Goal: Task Accomplishment & Management: Manage account settings

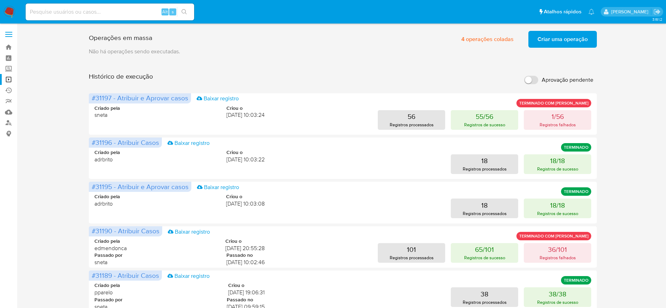
click at [8, 12] on img at bounding box center [10, 12] width 12 height 12
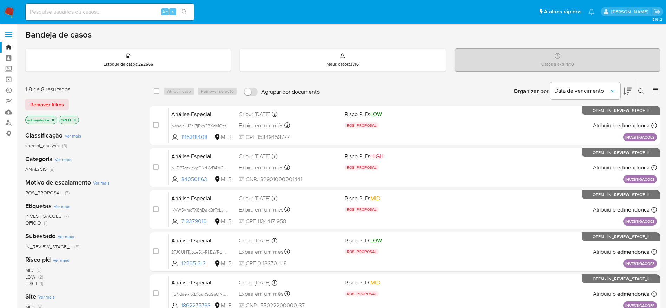
click at [12, 80] on link "Operações em massa" at bounding box center [42, 79] width 84 height 11
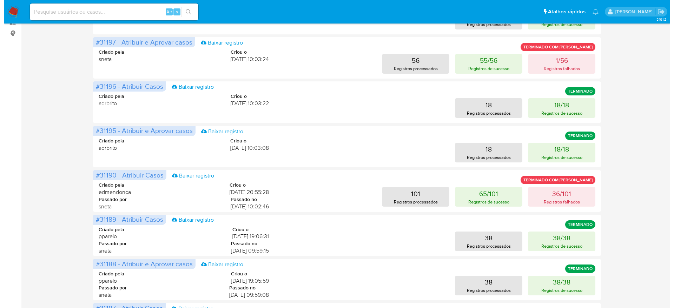
scroll to position [105, 0]
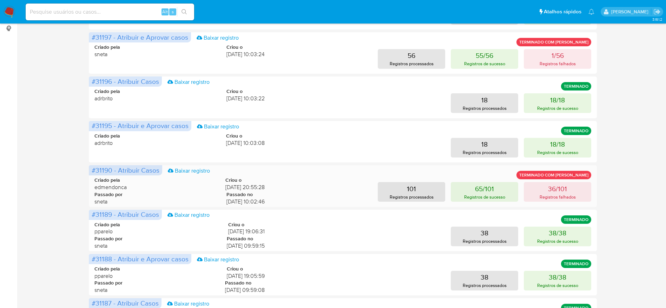
click at [593, 182] on div "#31190 - Atribuir Casos Baixar registro TERMINADO COM ERROS Criado pela edmendo…" at bounding box center [343, 185] width 508 height 41
click at [573, 194] on p "Registros falhados" at bounding box center [558, 197] width 36 height 7
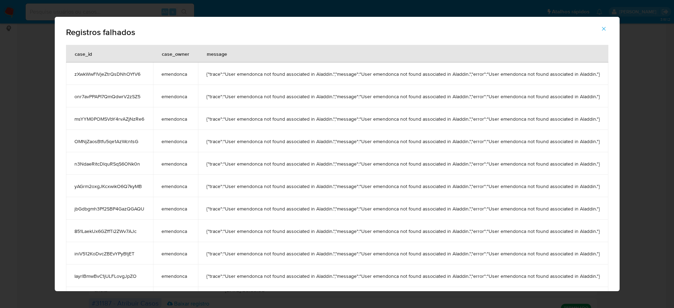
drag, startPoint x: 241, startPoint y: 79, endPoint x: 459, endPoint y: 83, distance: 217.4
click at [459, 83] on td "{"trace":"User emendonca not found associated in Aladdin.","message":"User emen…" at bounding box center [403, 73] width 410 height 22
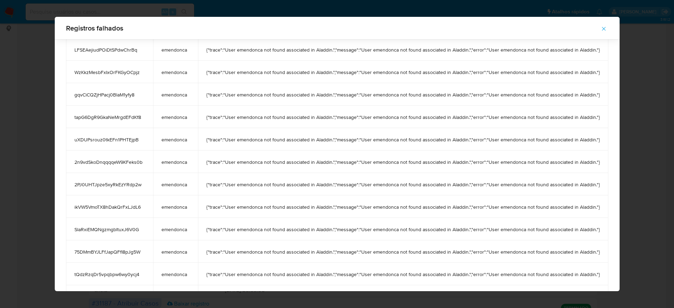
scroll to position [586, 0]
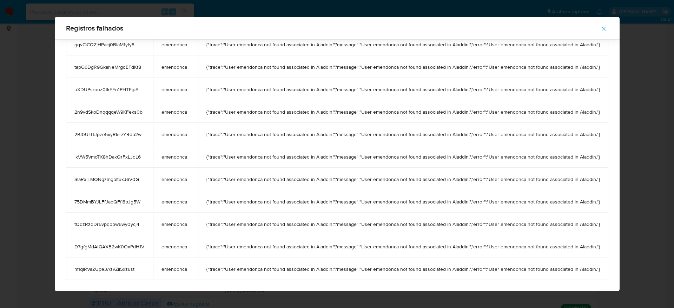
drag, startPoint x: 68, startPoint y: 75, endPoint x: 600, endPoint y: 272, distance: 566.7
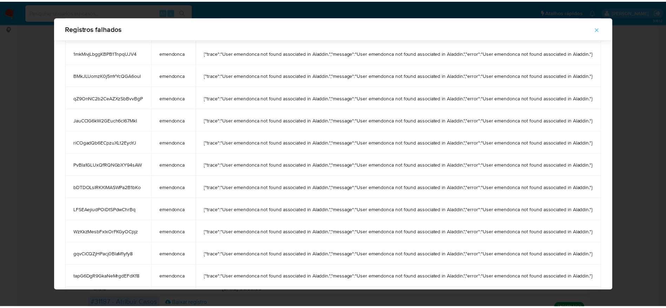
scroll to position [0, 0]
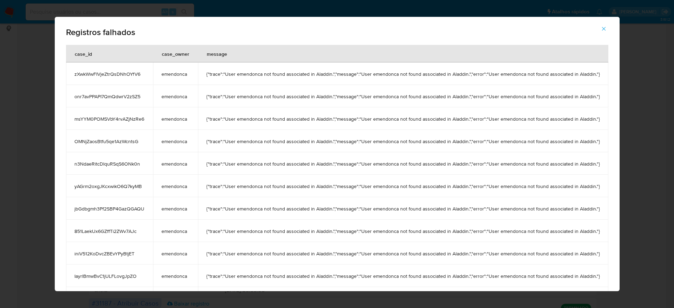
click at [606, 27] on icon "button" at bounding box center [604, 29] width 6 height 6
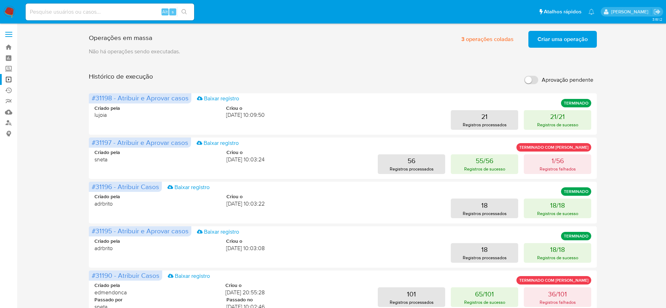
click at [556, 40] on span "Criar uma operação" at bounding box center [563, 39] width 50 height 15
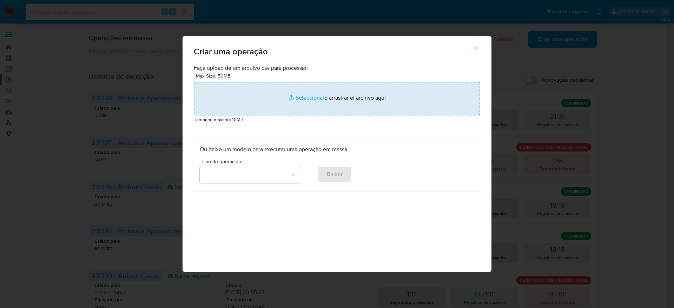
click at [338, 105] on input "file" at bounding box center [337, 99] width 287 height 34
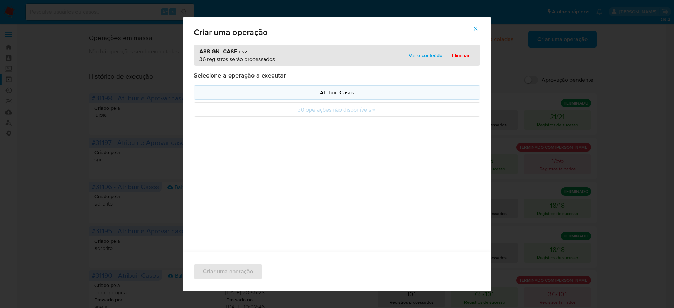
click at [387, 98] on button "Atribuir Casos" at bounding box center [337, 92] width 287 height 14
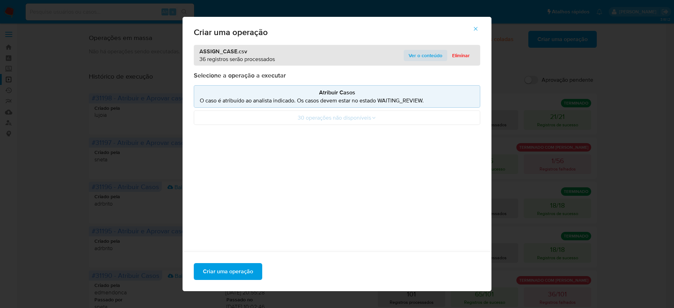
click at [427, 56] on span "Ver o conteúdo" at bounding box center [426, 56] width 34 height 10
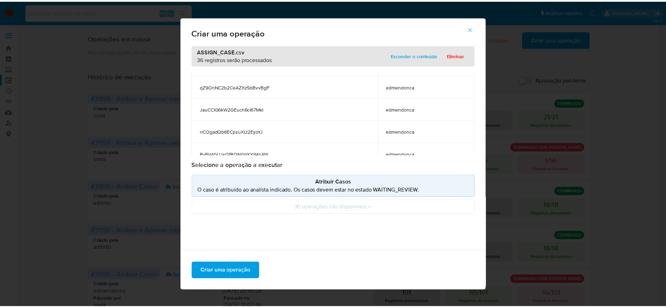
scroll to position [474, 0]
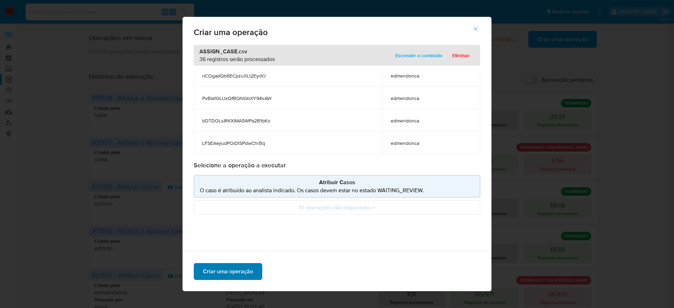
click at [229, 268] on span "Criar uma operação" at bounding box center [228, 271] width 50 height 15
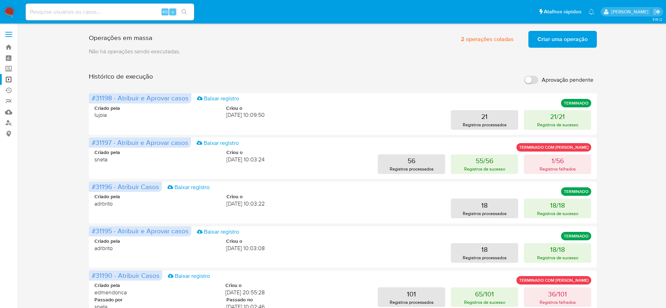
drag, startPoint x: 44, startPoint y: 111, endPoint x: 39, endPoint y: 106, distance: 6.7
click at [43, 111] on div "Operações em massa 2 operações coladas Criar uma operação Só pode haver no máxi…" at bounding box center [342, 292] width 635 height 529
click at [10, 80] on link "Operações em massa" at bounding box center [42, 79] width 84 height 11
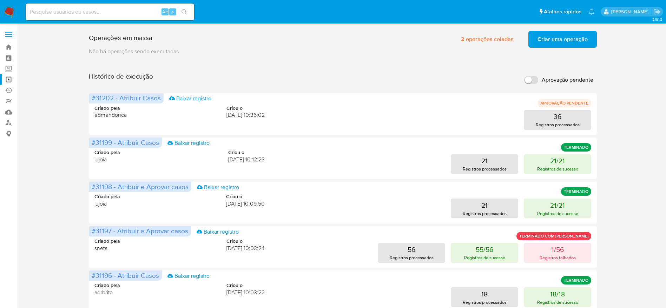
click at [633, 121] on div "Operações em massa 2 operações coladas Criar uma operação Só pode haver no máxi…" at bounding box center [342, 292] width 635 height 529
click at [61, 125] on div "Operações em massa 2 operações coladas Criar uma operação Só pode haver no máxi…" at bounding box center [342, 292] width 635 height 529
click at [558, 125] on p "Registros processados" at bounding box center [558, 124] width 44 height 7
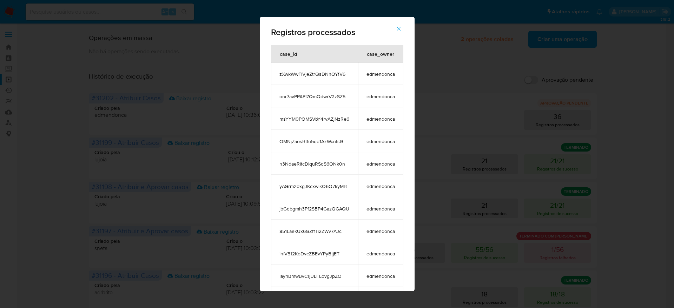
click at [402, 29] on icon "button" at bounding box center [399, 29] width 6 height 6
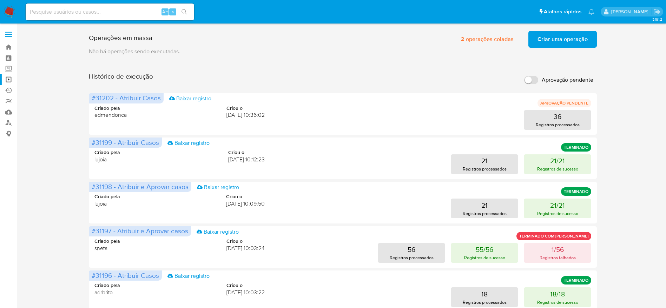
click at [25, 151] on main "3.161.2" at bounding box center [333, 293] width 666 height 586
click at [7, 10] on img at bounding box center [10, 12] width 12 height 12
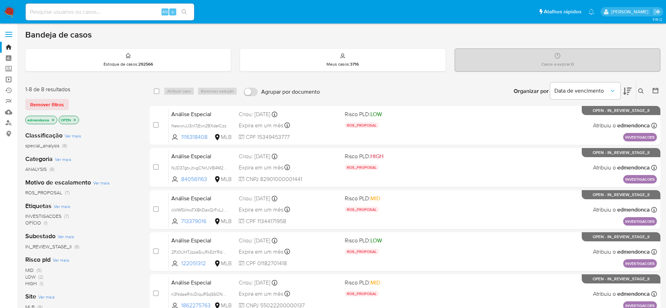
click at [7, 78] on link "Operações em massa" at bounding box center [42, 79] width 84 height 11
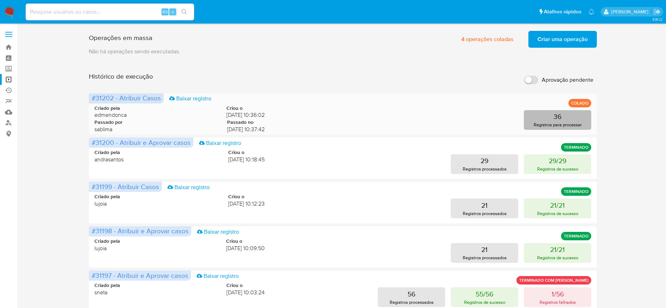
click at [548, 128] on p "Registros para processar" at bounding box center [558, 124] width 48 height 7
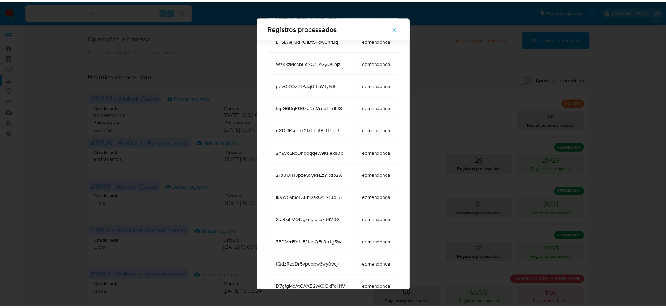
scroll to position [586, 0]
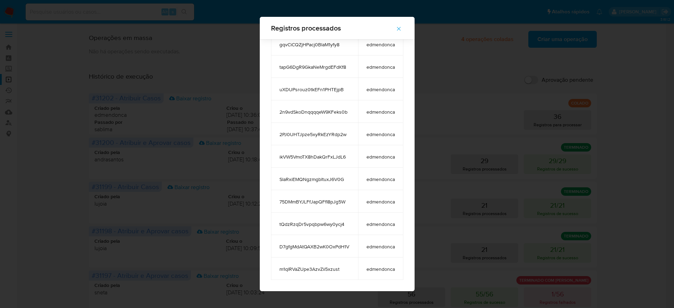
click at [402, 29] on icon "button" at bounding box center [399, 29] width 6 height 6
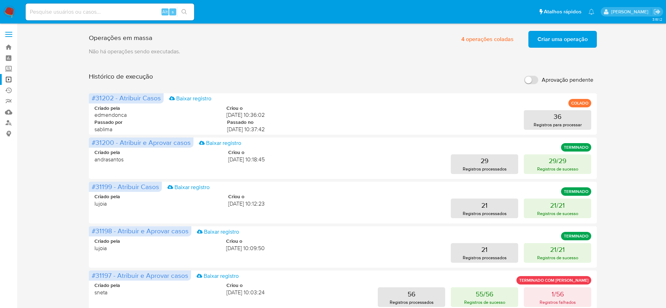
click at [45, 182] on div "Operações em massa 4 operações coladas Criar uma operação Só pode haver no máxi…" at bounding box center [342, 292] width 635 height 529
click at [87, 11] on input at bounding box center [110, 11] width 169 height 9
paste input "SlaRxiEMQNgzmgbltuxJ6V0G"
type input "SlaRxiEMQNgzmgbltuxJ6V0G"
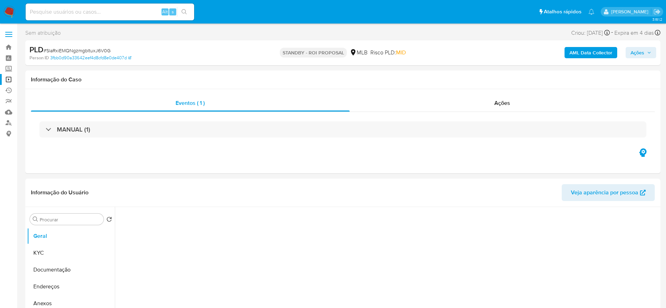
select select "10"
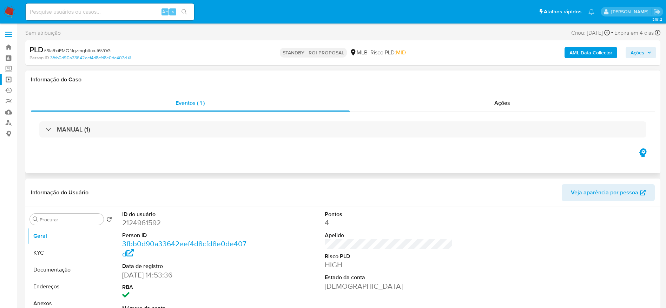
click at [516, 113] on div "MANUAL (1)" at bounding box center [343, 129] width 624 height 35
click at [514, 104] on div "Ações" at bounding box center [502, 103] width 305 height 17
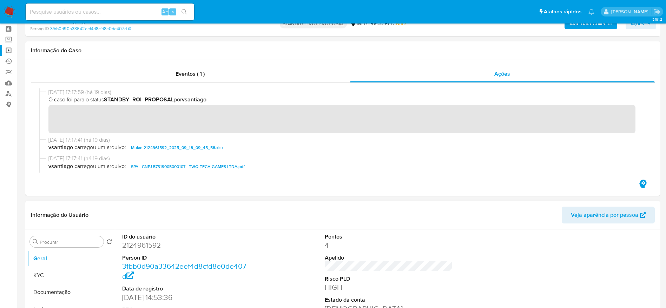
scroll to position [53, 0]
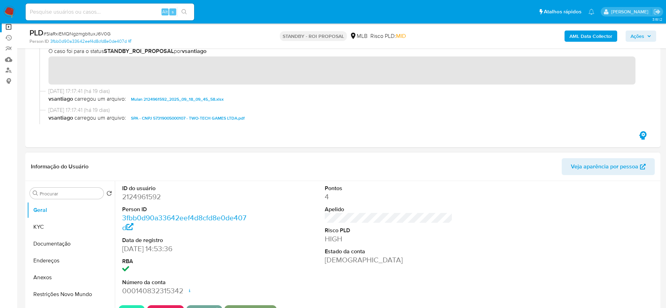
click at [149, 199] on dd "2124961592" at bounding box center [186, 197] width 128 height 10
copy dd "2124961592"
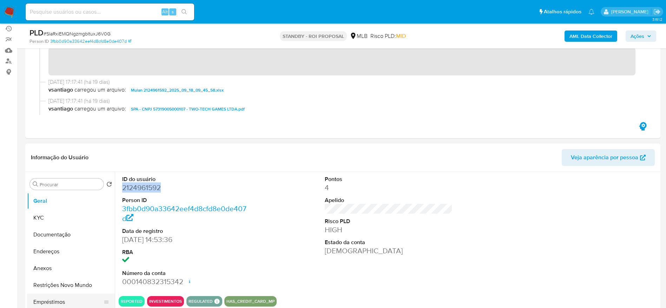
scroll to position [105, 0]
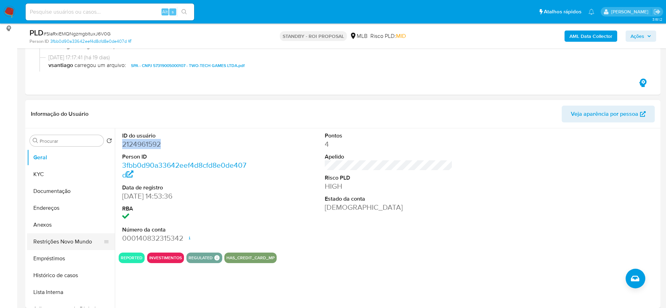
click at [59, 246] on button "Restrições Novo Mundo" at bounding box center [68, 241] width 82 height 17
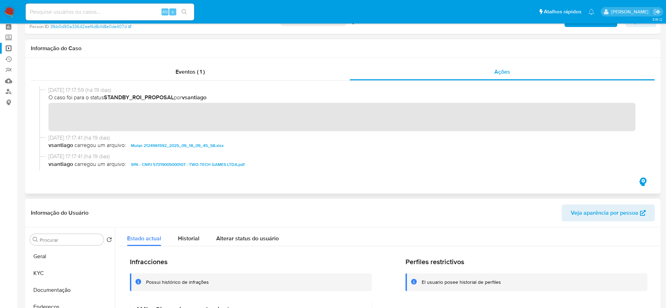
scroll to position [0, 0]
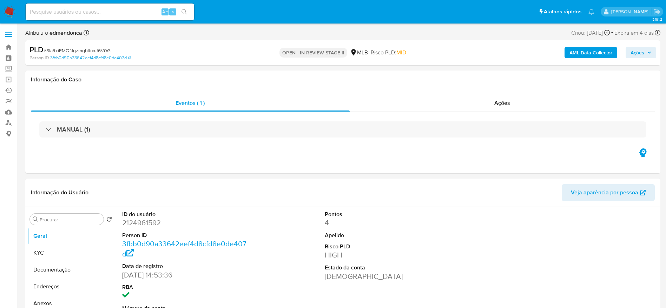
select select "10"
click at [641, 48] on span "Ações" at bounding box center [638, 52] width 14 height 11
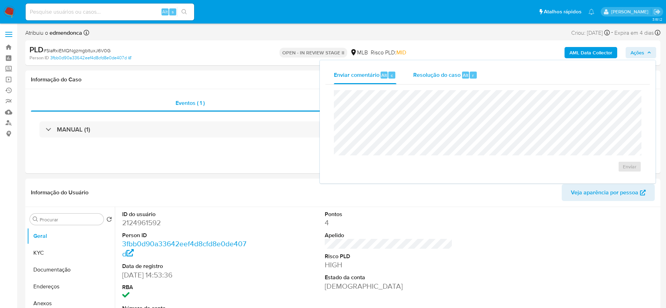
click at [469, 72] on div "Alt r" at bounding box center [469, 75] width 15 height 7
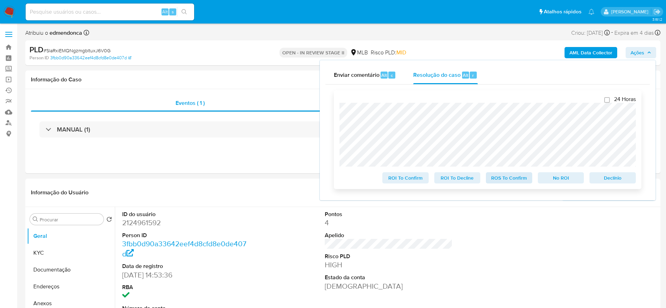
click at [518, 185] on div "24 Horas ROI To Confirm ROI To Decline ROS To Confirm No ROI Declínio" at bounding box center [488, 139] width 308 height 99
click at [516, 180] on span "ROS To Confirm" at bounding box center [509, 178] width 37 height 10
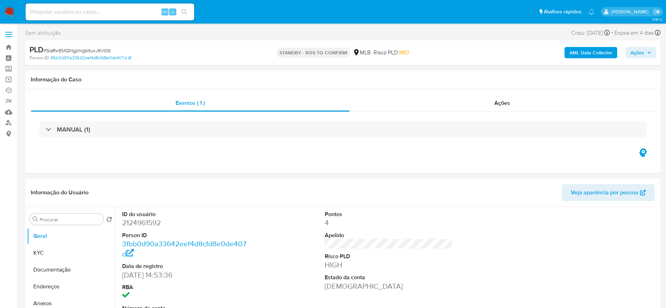
select select "10"
click at [85, 50] on span "# SlaRxiEMQNgzmgbltuxJ6V0G" at bounding box center [77, 50] width 67 height 7
copy span "SlaRxiEMQNgzmgbltuxJ6V0G"
click at [195, 34] on div "Sem atribuição Asignado el: 27/08/2025 10:37:20 Criou: 27/08/2025 Criou: 27/08/…" at bounding box center [342, 34] width 635 height 12
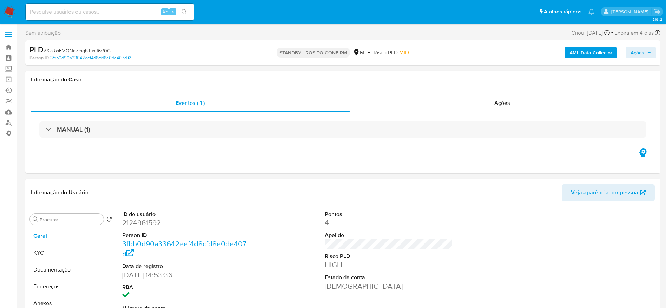
click at [102, 53] on span "# SlaRxiEMQNgzmgbltuxJ6V0G" at bounding box center [77, 50] width 67 height 7
copy span "SlaRxiEMQNgzmgbltuxJ6V0G"
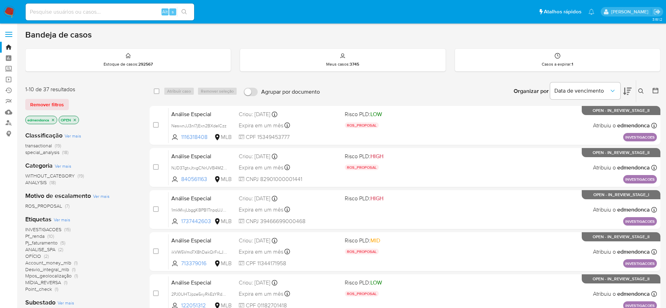
click at [71, 95] on div "1-10 de 37 resultados Remover filtros edmendonca OPEN" at bounding box center [81, 106] width 112 height 40
click at [55, 108] on span "Remover filtros" at bounding box center [47, 105] width 34 height 10
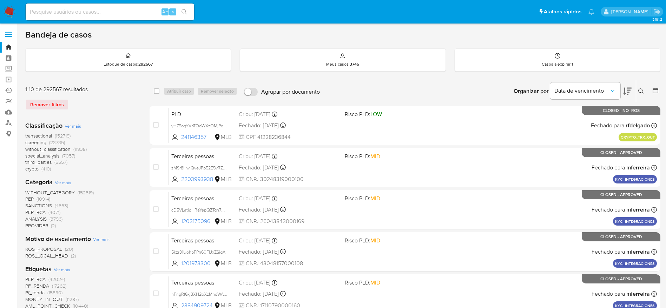
click at [644, 91] on icon at bounding box center [641, 91] width 6 height 6
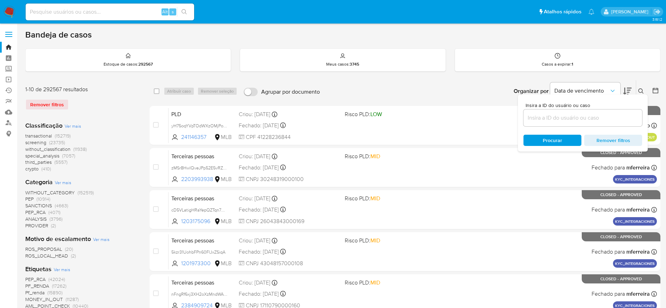
click at [592, 124] on div at bounding box center [583, 118] width 119 height 17
click at [588, 118] on input at bounding box center [583, 117] width 119 height 9
paste input "SlaRxiEMQNgzmgbltuxJ6V0G"
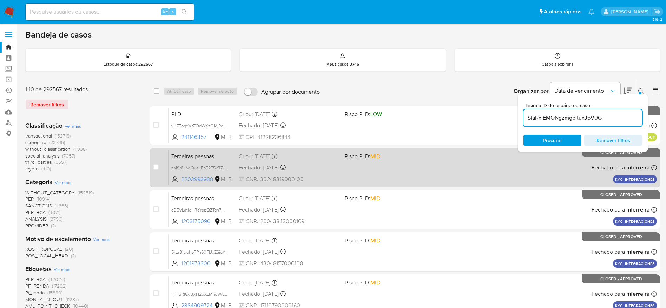
type input "SlaRxiEMQNgzmgbltuxJ6V0G"
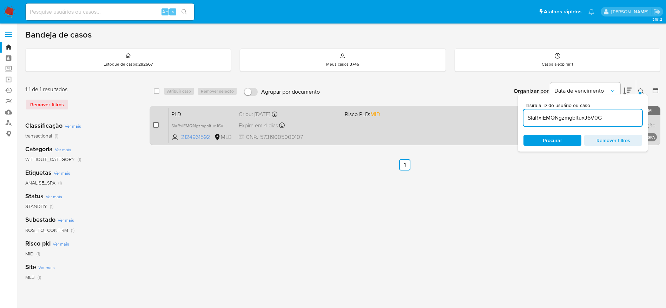
click at [153, 126] on input "checkbox" at bounding box center [156, 125] width 6 height 6
checkbox input "true"
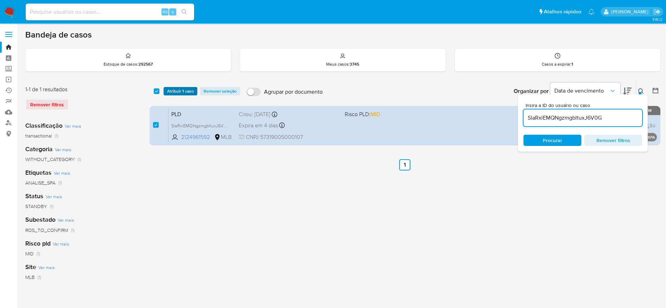
click at [178, 91] on span "Atribuir 1 caso" at bounding box center [180, 91] width 27 height 7
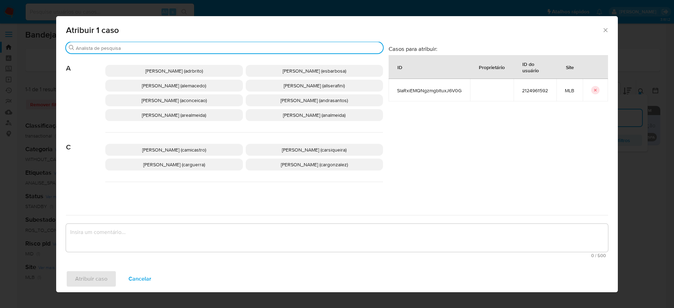
click at [158, 50] on input "Buscar" at bounding box center [228, 48] width 304 height 6
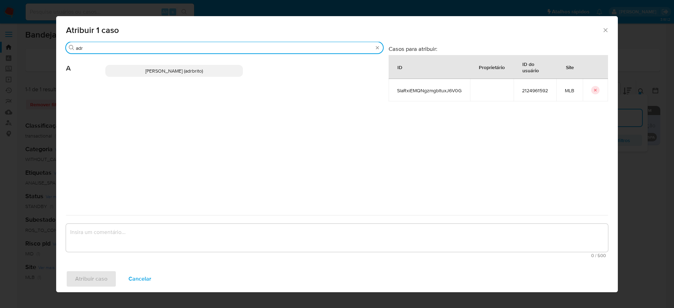
type input "adr"
click at [170, 66] on p "[PERSON_NAME] (adrbrito)" at bounding box center [174, 71] width 138 height 12
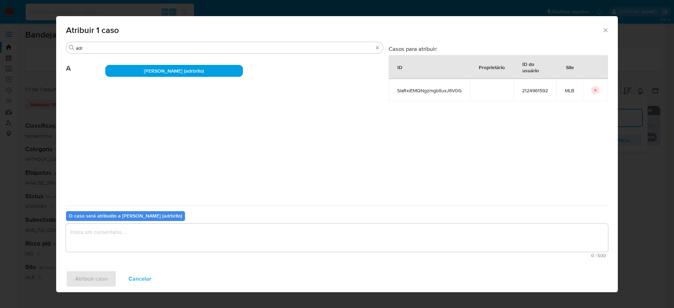
drag, startPoint x: 136, startPoint y: 237, endPoint x: 140, endPoint y: 234, distance: 4.8
click at [136, 236] on textarea "assign-modal" at bounding box center [337, 238] width 542 height 28
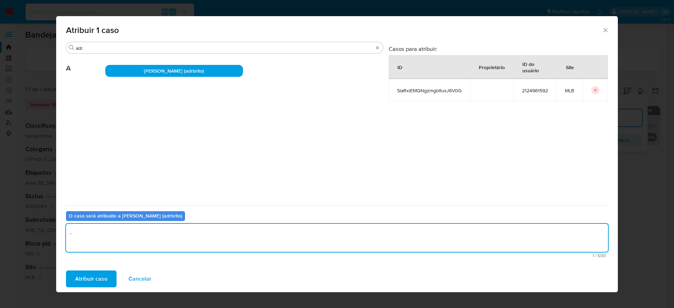
type textarea "."
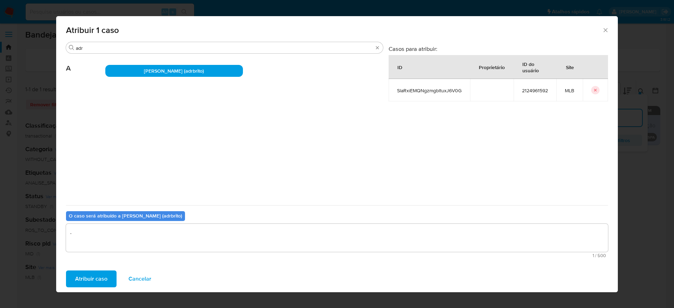
click at [101, 289] on div "Atribuir caso Cancelar" at bounding box center [337, 279] width 562 height 27
click at [104, 274] on span "Atribuir caso" at bounding box center [91, 278] width 32 height 15
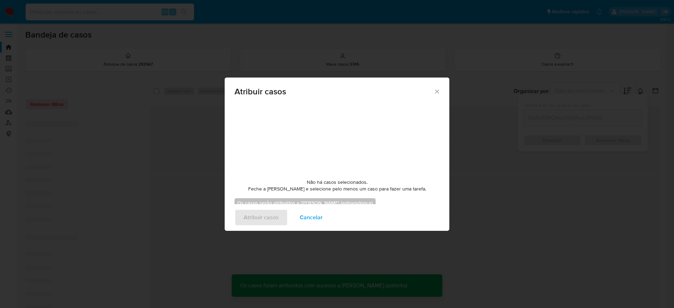
checkbox input "false"
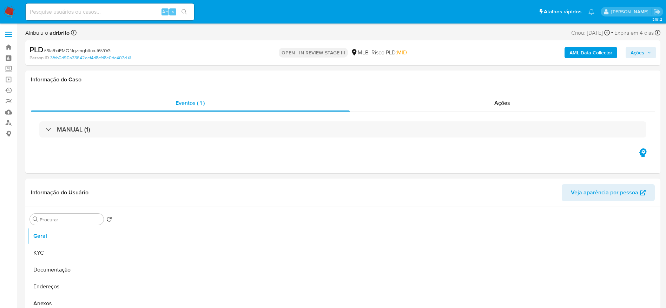
select select "10"
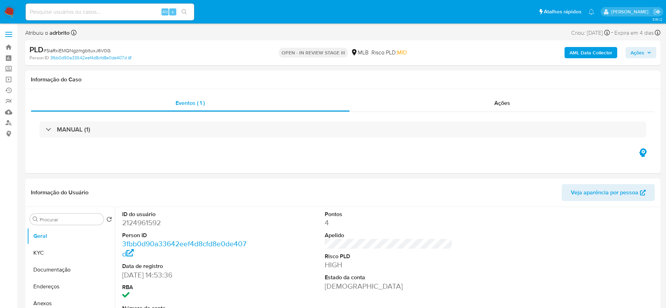
click at [86, 14] on input at bounding box center [110, 11] width 169 height 9
paste input "75DMmBYJLFfJapQFfI8pJg5W"
type input "75DMmBYJLFfJapQFfI8pJg5W"
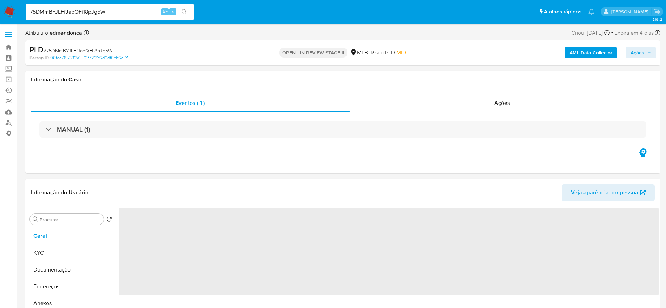
select select "10"
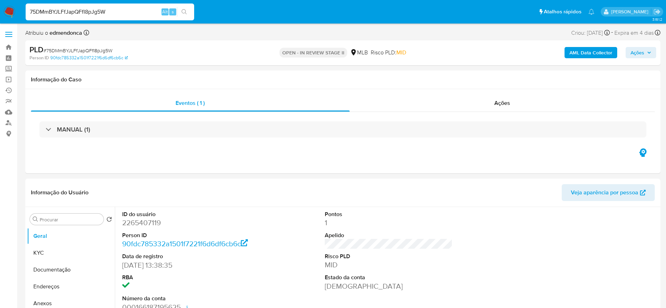
click at [140, 222] on dd "2265407119" at bounding box center [186, 223] width 128 height 10
copy dd "2265407119"
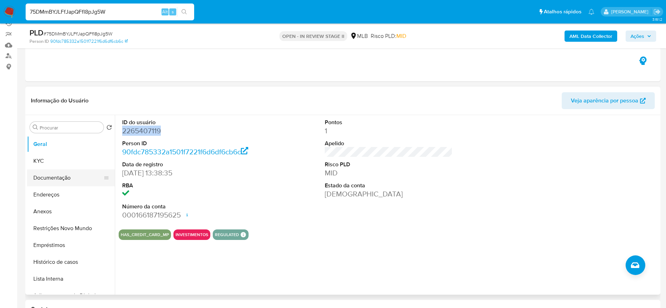
scroll to position [105, 0]
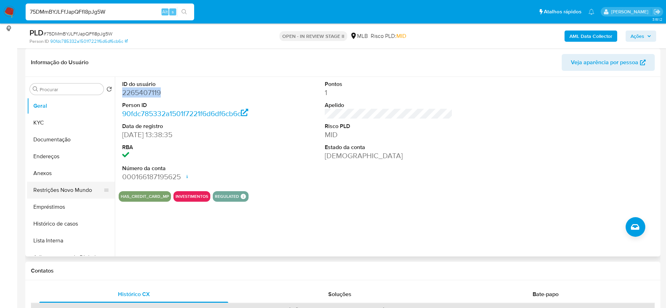
click at [62, 189] on button "Restrições Novo Mundo" at bounding box center [68, 190] width 82 height 17
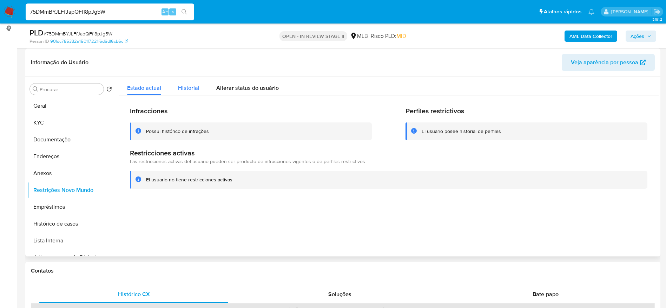
click at [182, 90] on span "Historial" at bounding box center [188, 88] width 21 height 8
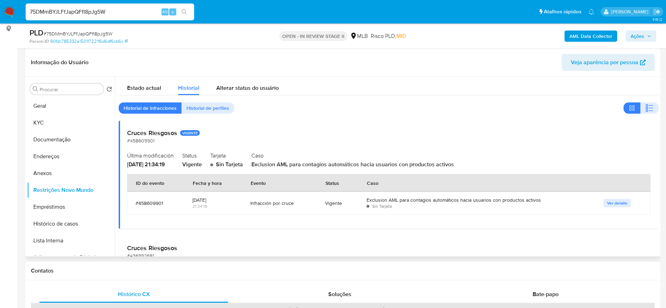
click at [390, 92] on div "Estado actual Historial Alterar status do usuário" at bounding box center [389, 86] width 540 height 19
click at [604, 206] on button "Ver detalle" at bounding box center [617, 203] width 27 height 8
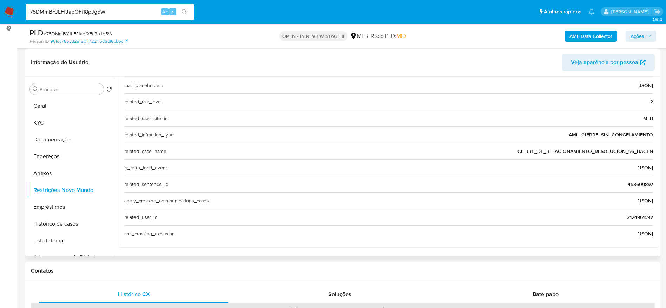
scroll to position [0, 0]
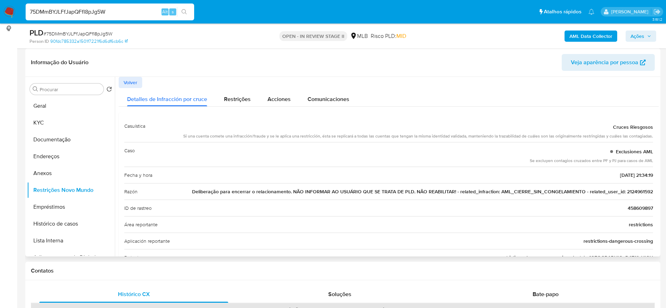
click at [130, 80] on span "Volver" at bounding box center [131, 83] width 14 height 10
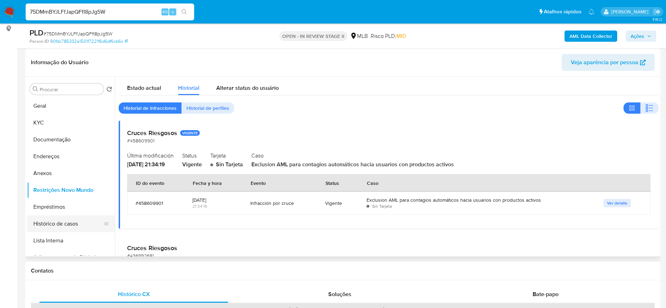
click at [50, 223] on button "Histórico de casos" at bounding box center [68, 224] width 82 height 17
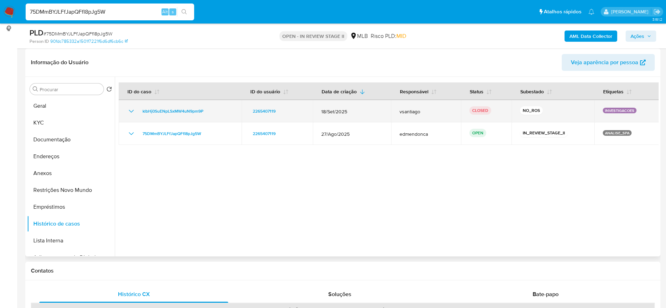
click at [129, 112] on icon "Mostrar/Ocultar" at bounding box center [131, 111] width 8 height 8
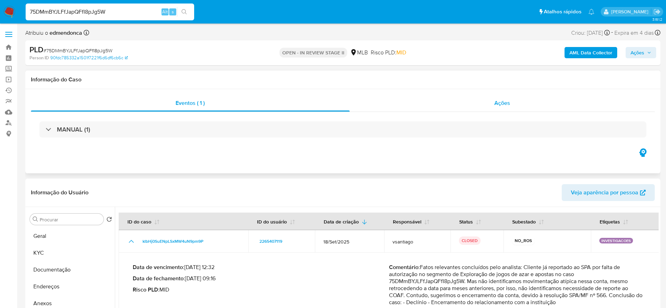
click at [518, 108] on div "Ações" at bounding box center [502, 103] width 305 height 17
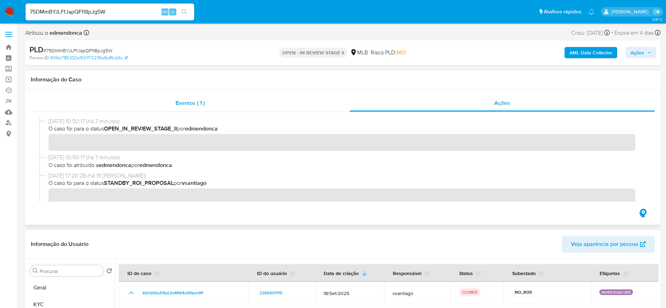
click at [164, 110] on div "Eventos ( 1 )" at bounding box center [190, 103] width 319 height 17
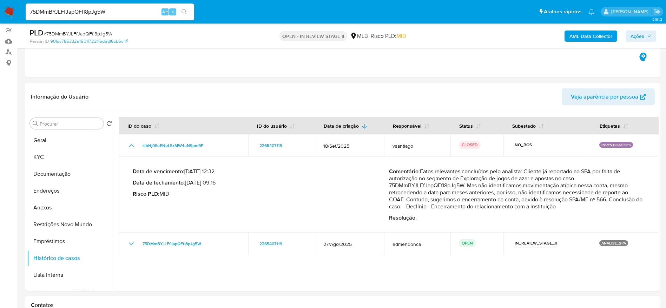
scroll to position [105, 0]
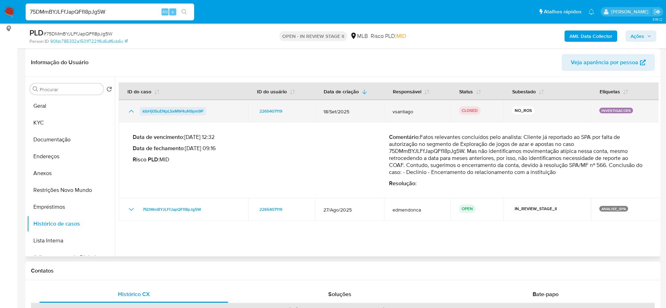
click at [174, 111] on span "klbHj0SuENpLSxMW4uN9pm9P" at bounding box center [173, 111] width 61 height 8
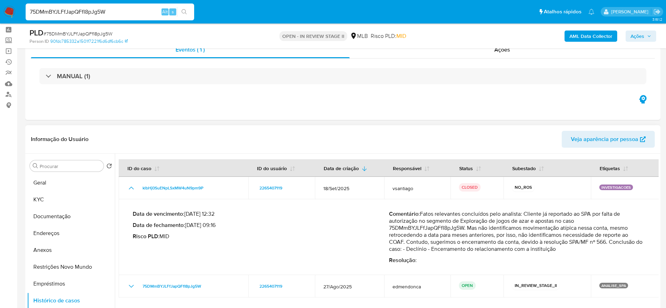
scroll to position [0, 0]
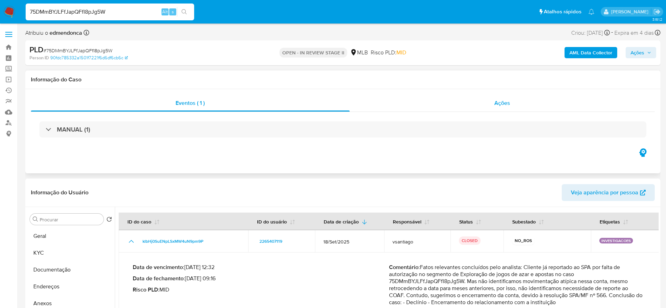
click at [527, 102] on div "Ações" at bounding box center [502, 103] width 305 height 17
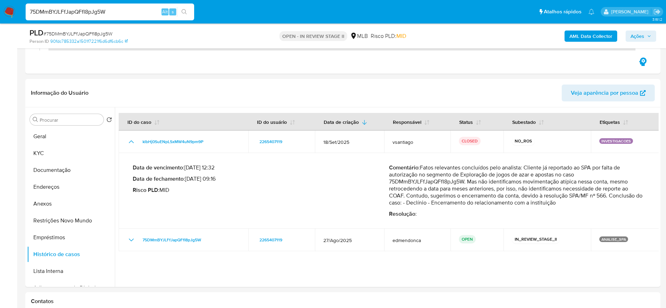
scroll to position [133, 0]
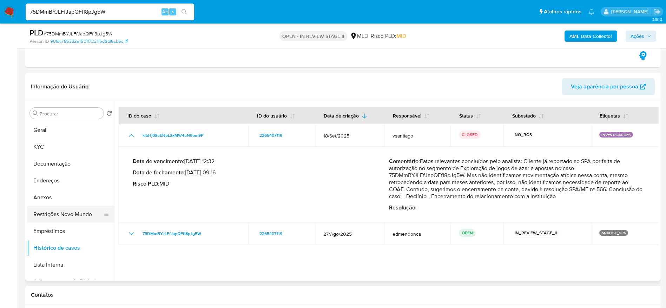
click at [55, 213] on button "Restrições Novo Mundo" at bounding box center [68, 214] width 82 height 17
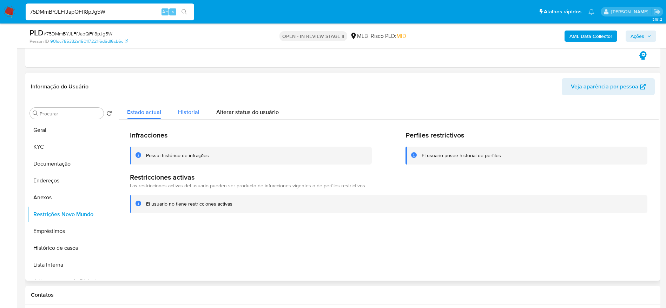
click at [187, 108] on span "Historial" at bounding box center [188, 112] width 21 height 8
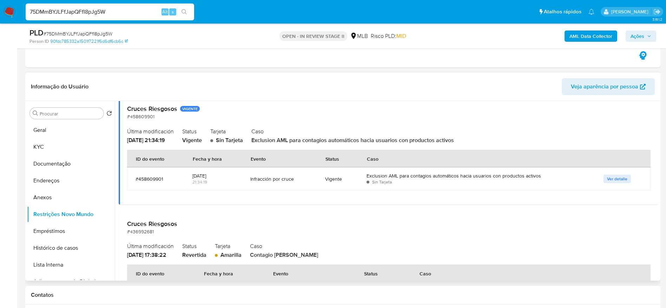
scroll to position [41, 0]
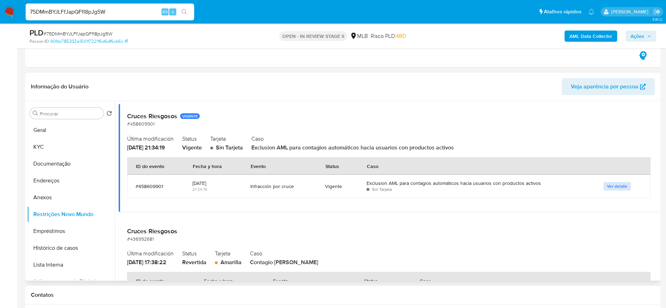
click at [616, 187] on span "Ver detalle" at bounding box center [617, 186] width 20 height 7
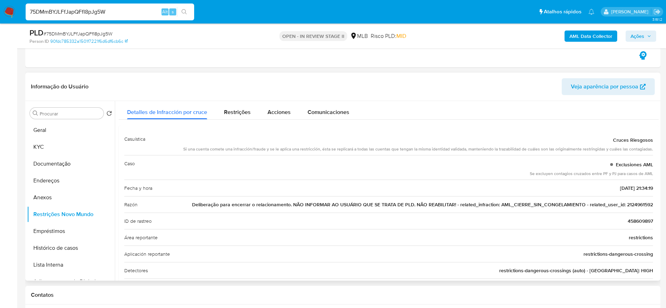
scroll to position [0, 0]
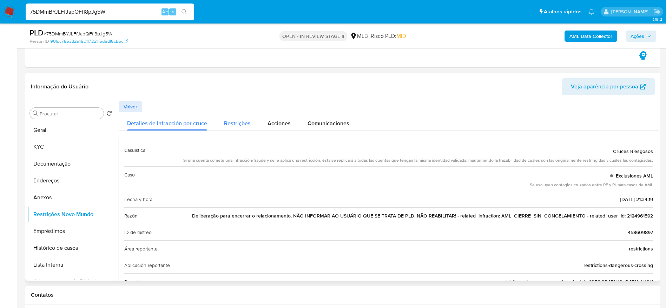
click at [229, 125] on span "Restrições" at bounding box center [237, 123] width 27 height 8
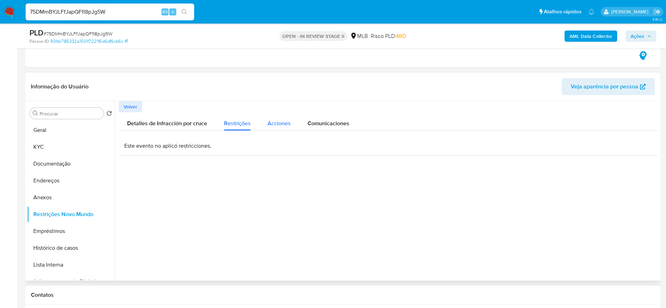
click at [279, 121] on span "Acciones" at bounding box center [279, 123] width 23 height 8
click at [133, 109] on span "Volver" at bounding box center [131, 107] width 14 height 10
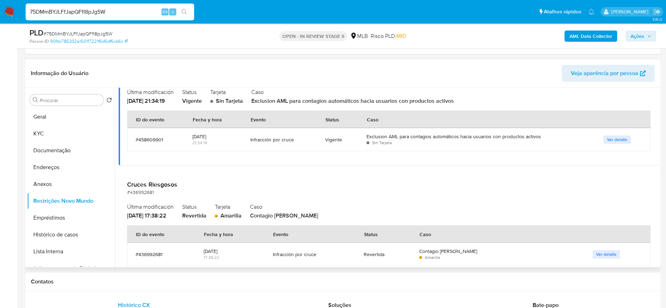
scroll to position [74, 0]
click at [611, 138] on span "Ver detalle" at bounding box center [617, 140] width 20 height 7
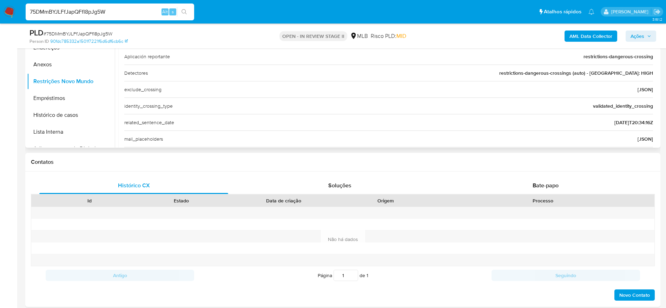
scroll to position [81, 0]
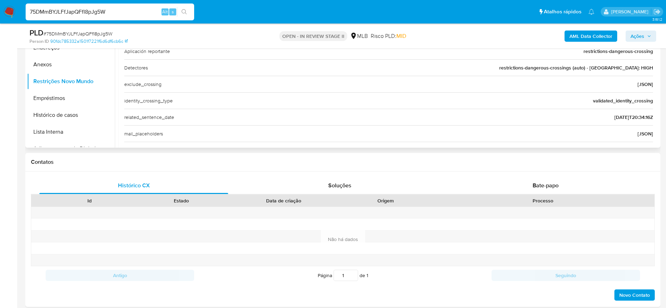
drag, startPoint x: 655, startPoint y: 72, endPoint x: 652, endPoint y: 85, distance: 13.6
click at [652, 85] on div "Casuística Cruces Riesgosos Si una cuenta comete una infracción/fraude y se le …" at bounding box center [389, 109] width 540 height 374
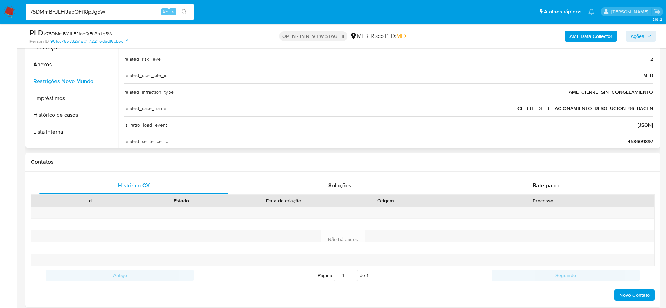
scroll to position [173, 0]
drag, startPoint x: 658, startPoint y: 104, endPoint x: 657, endPoint y: 113, distance: 9.0
click at [657, 113] on div "Procurar Retornar ao pedido padrão Geral KYC Documentação Endereços Anexos Rest…" at bounding box center [342, 58] width 635 height 180
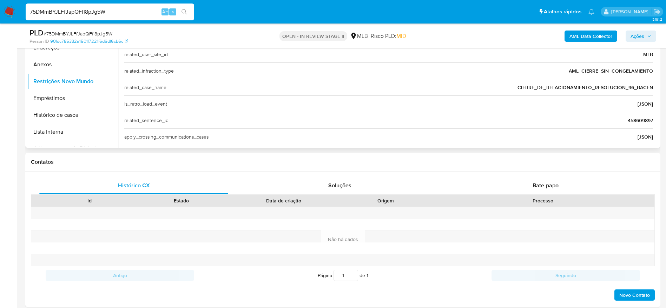
scroll to position [199, 0]
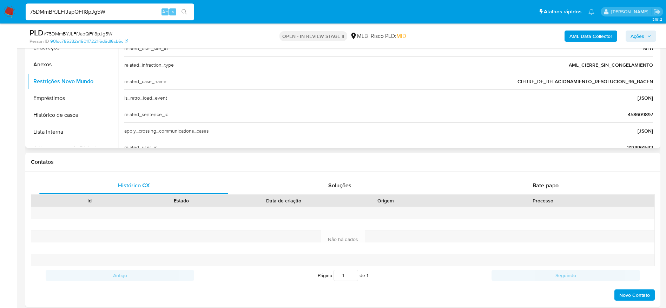
drag, startPoint x: 636, startPoint y: 96, endPoint x: 649, endPoint y: 97, distance: 13.4
click at [649, 97] on div "[JSON]" at bounding box center [645, 97] width 15 height 7
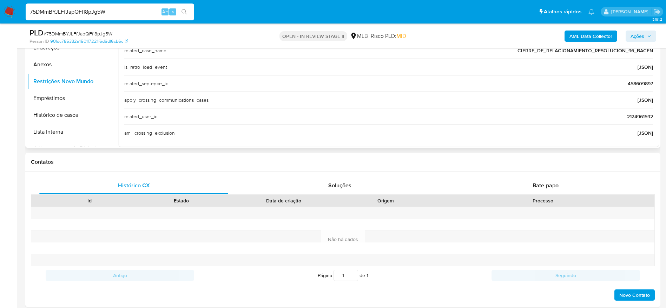
scroll to position [238, 0]
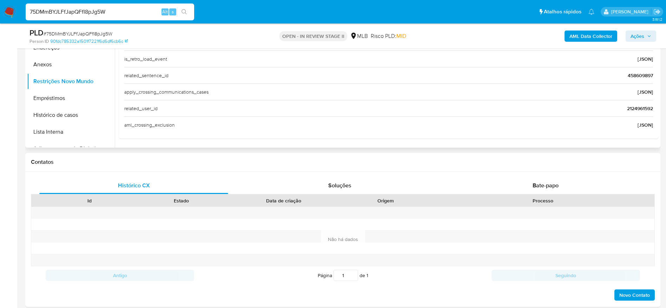
click at [643, 126] on div "[JSON]" at bounding box center [645, 124] width 15 height 7
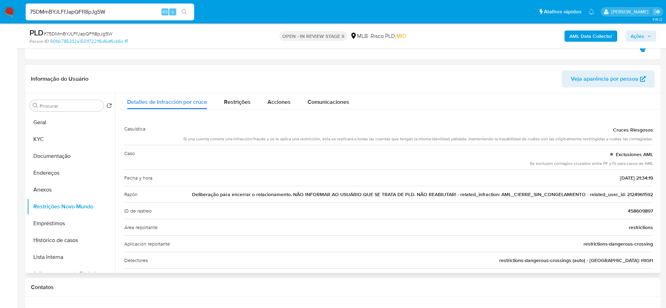
scroll to position [0, 0]
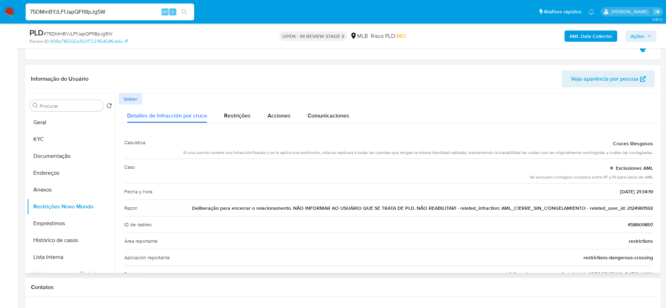
click at [130, 96] on span "Volver" at bounding box center [131, 99] width 14 height 10
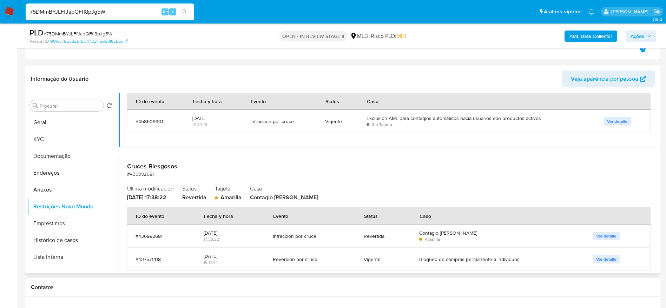
scroll to position [100, 0]
click at [600, 256] on span "Ver detalle" at bounding box center [606, 257] width 20 height 7
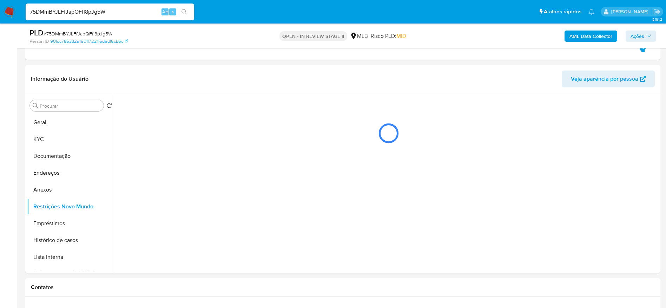
scroll to position [0, 0]
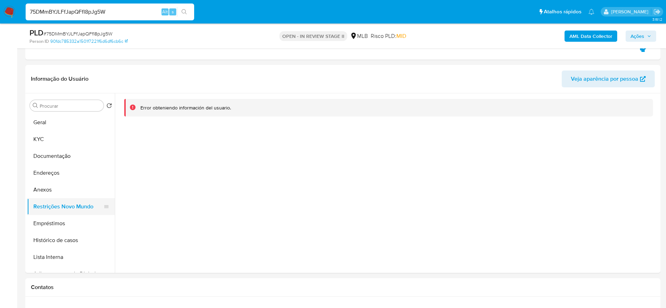
click at [54, 208] on button "Restrições Novo Mundo" at bounding box center [68, 206] width 82 height 17
click at [63, 191] on button "Anexos" at bounding box center [68, 190] width 82 height 17
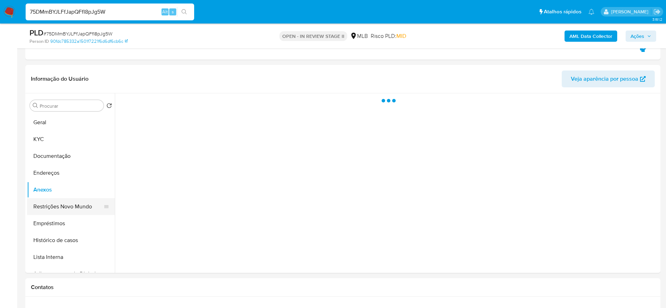
click at [64, 205] on button "Restrições Novo Mundo" at bounding box center [68, 206] width 82 height 17
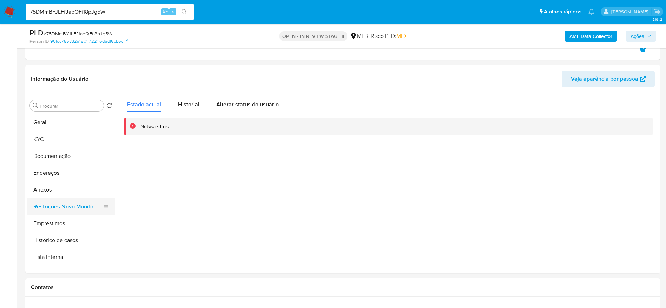
click at [64, 205] on button "Restrições Novo Mundo" at bounding box center [68, 206] width 82 height 17
click at [62, 187] on button "Anexos" at bounding box center [68, 190] width 82 height 17
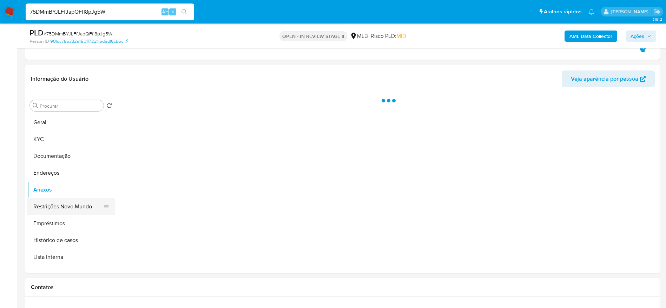
click at [59, 206] on button "Restrições Novo Mundo" at bounding box center [68, 206] width 82 height 17
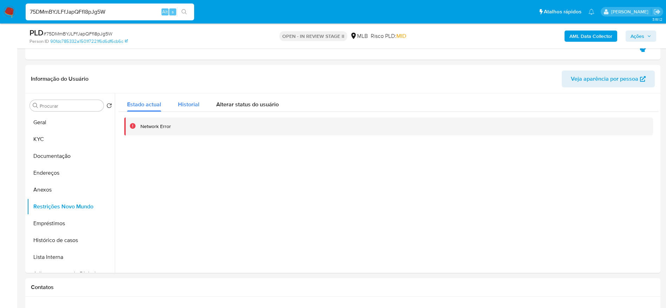
click at [186, 109] on div "Historial" at bounding box center [188, 102] width 21 height 19
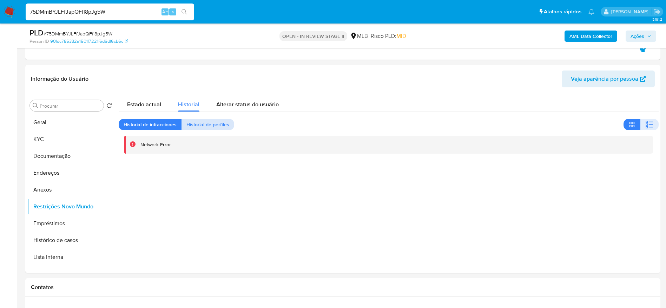
click at [204, 128] on span "Historial de perfiles" at bounding box center [207, 125] width 43 height 10
click at [166, 128] on span "Historial de infracciones" at bounding box center [150, 125] width 53 height 10
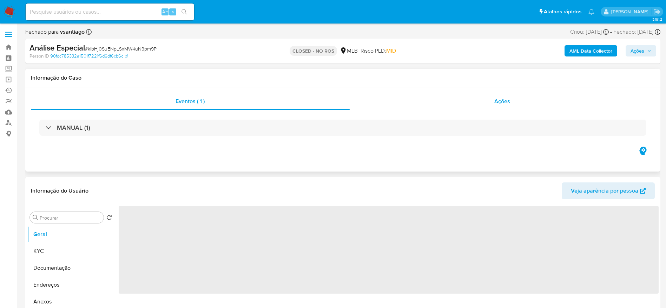
select select "10"
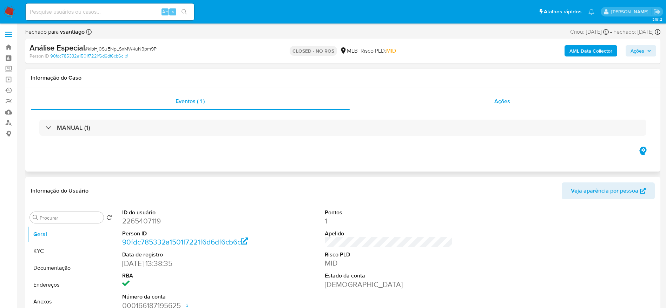
click at [473, 102] on div "Ações" at bounding box center [502, 101] width 305 height 17
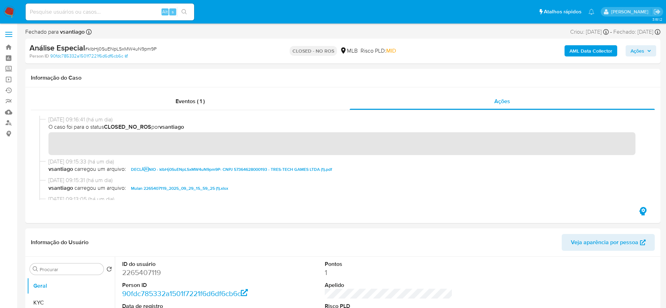
click at [7, 9] on img at bounding box center [10, 12] width 12 height 12
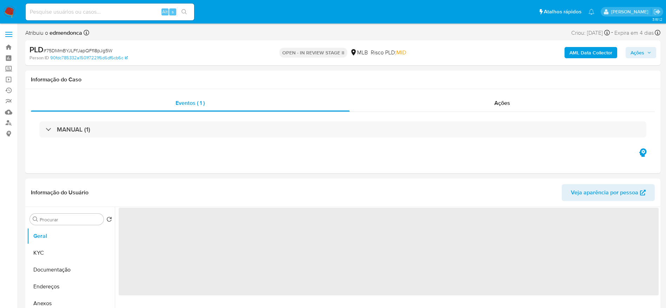
select select "10"
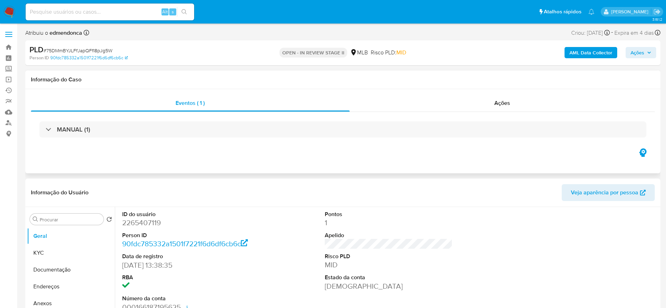
click at [463, 154] on div "Eventos ( 1 ) Ações MANUAL (1)" at bounding box center [342, 131] width 635 height 84
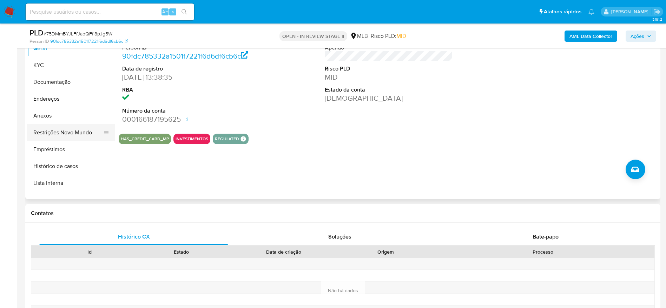
click at [61, 132] on button "Restrições Novo Mundo" at bounding box center [68, 132] width 82 height 17
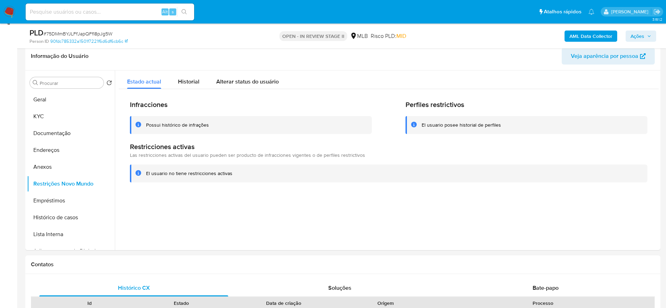
scroll to position [104, 0]
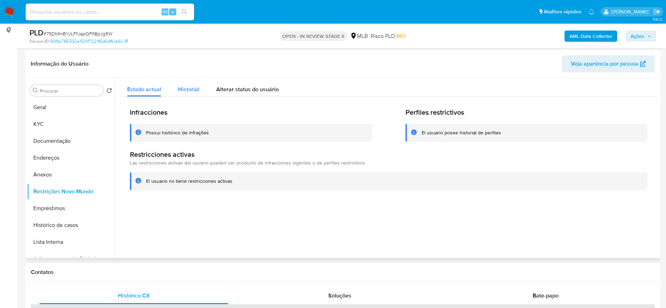
click at [186, 92] on span "Historial" at bounding box center [188, 89] width 21 height 8
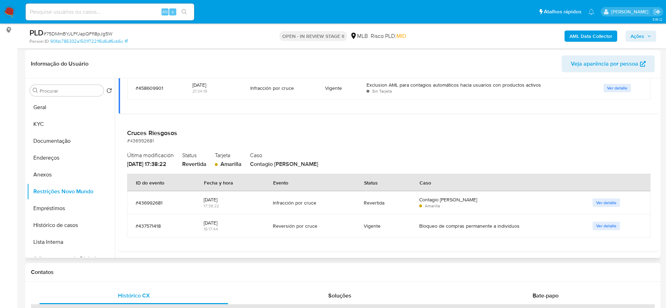
scroll to position [119, 0]
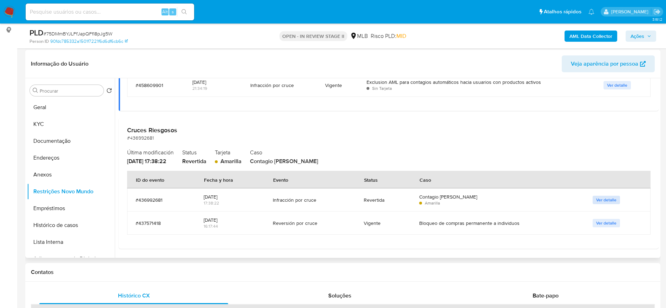
click at [606, 203] on span "Ver detalle" at bounding box center [606, 200] width 20 height 7
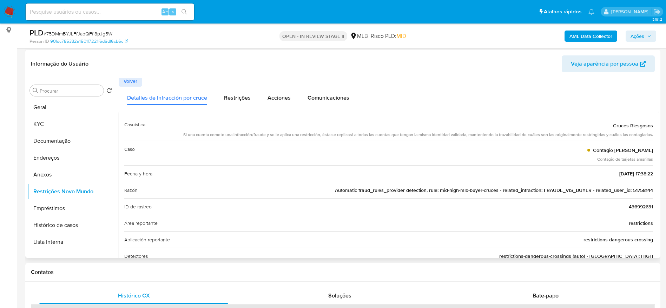
scroll to position [0, 0]
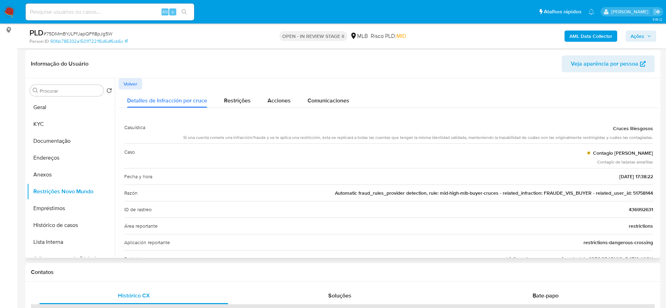
click at [128, 84] on span "Volver" at bounding box center [131, 84] width 14 height 10
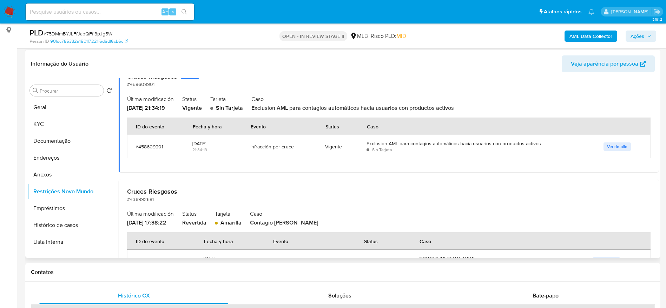
scroll to position [44, 0]
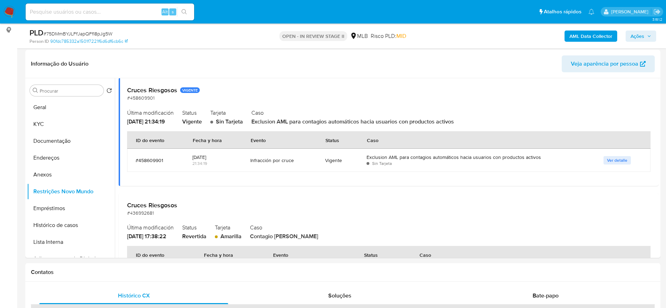
click at [627, 158] on button "Ver detalle" at bounding box center [617, 160] width 27 height 8
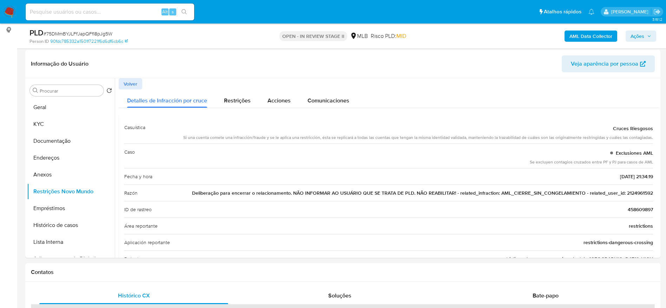
click at [645, 193] on span "Deliberação para encerrar o relacionamento. NÃO INFORMAR AO USUÁRIO QUE SE TRAT…" at bounding box center [422, 193] width 461 height 7
click at [578, 192] on span "Deliberação para encerrar o relacionamento. NÃO INFORMAR AO USUÁRIO QUE SE TRAT…" at bounding box center [422, 193] width 461 height 7
click at [81, 9] on input at bounding box center [110, 11] width 169 height 9
paste input "75DMmBYJLFfJapQFfI8pJg5W"
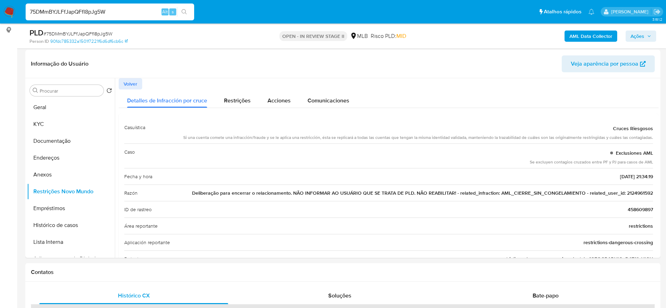
type input "75DMmBYJLFfJapQFfI8pJg5W"
click at [649, 41] on button "Ações" at bounding box center [641, 36] width 31 height 11
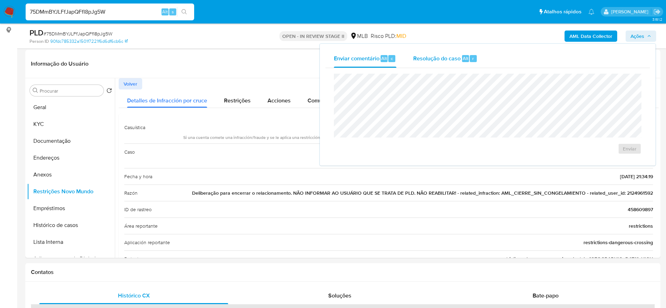
click at [457, 62] on span "Resolução do caso" at bounding box center [436, 58] width 47 height 8
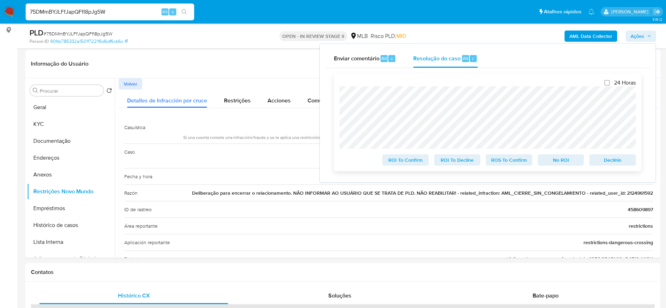
click at [498, 162] on span "ROS To Confirm" at bounding box center [509, 160] width 37 height 10
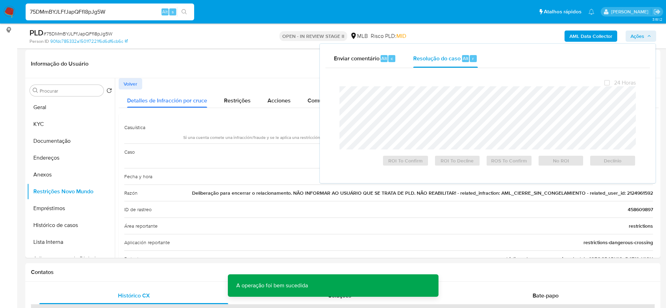
click at [90, 32] on span "# 75DMmBYJLFfJapQFfI8pJg5W" at bounding box center [78, 33] width 69 height 7
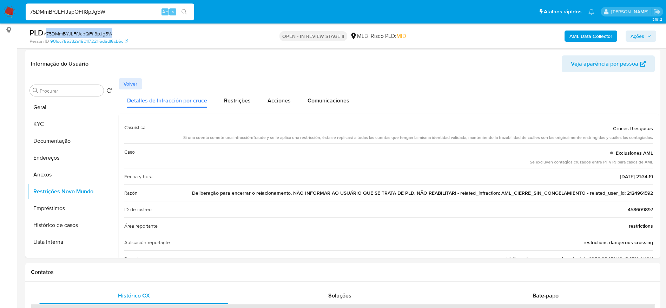
click at [90, 32] on span "# 75DMmBYJLFfJapQFfI8pJg5W" at bounding box center [78, 33] width 69 height 7
copy span "75DMmBYJLFfJapQFfI8pJg5W"
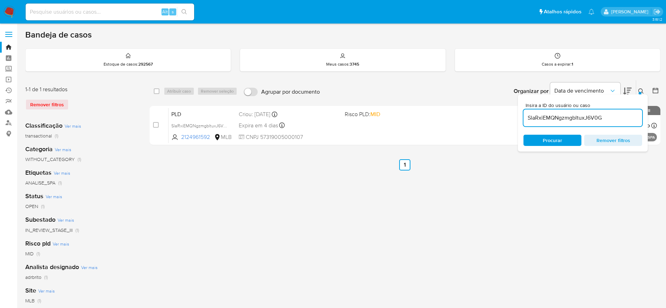
click at [535, 117] on input "SlaRxiEMQNgzmgbltuxJ6V0G" at bounding box center [583, 117] width 119 height 9
paste input "75DMmBYJLFfJapQFfI8pJg5W"
type input "75DMmBYJLFfJapQFfI8pJg5W"
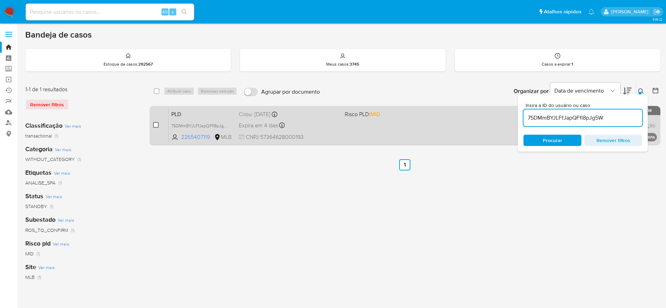
click at [154, 126] on input "checkbox" at bounding box center [156, 125] width 6 height 6
checkbox input "true"
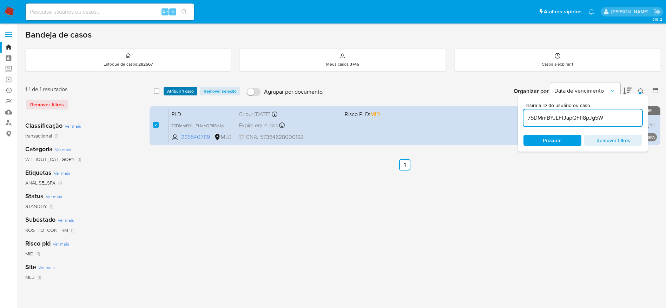
click at [181, 92] on span "Atribuir 1 caso" at bounding box center [180, 91] width 27 height 7
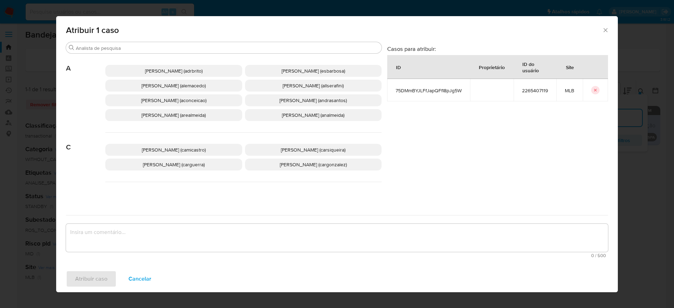
click at [176, 76] on p "Adriano Azeredo Brito (adrbrito)" at bounding box center [173, 71] width 137 height 12
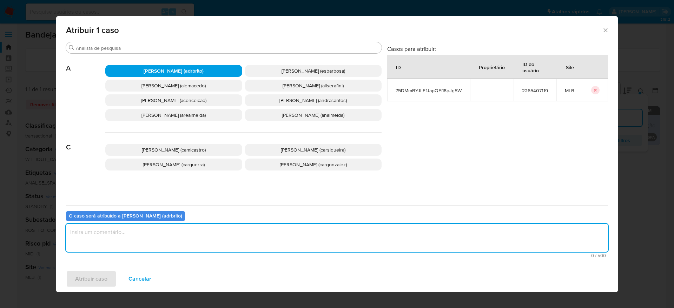
click at [220, 232] on textarea "assign-modal" at bounding box center [337, 238] width 542 height 28
type textarea "."
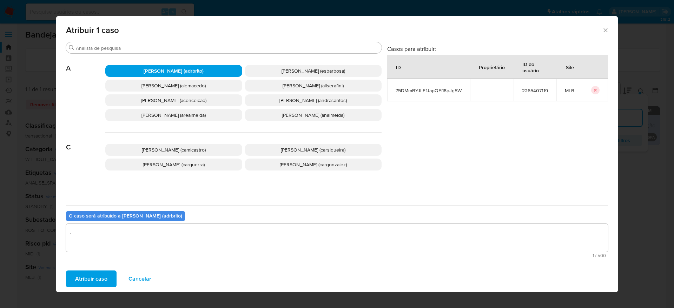
click at [98, 282] on span "Atribuir caso" at bounding box center [91, 278] width 32 height 15
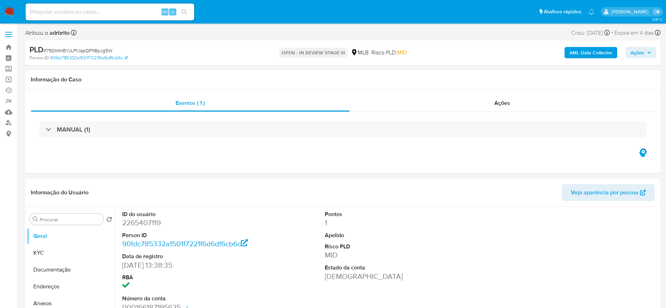
select select "10"
click at [165, 77] on h1 "Informação do Caso" at bounding box center [343, 79] width 624 height 7
